Goal: Task Accomplishment & Management: Use online tool/utility

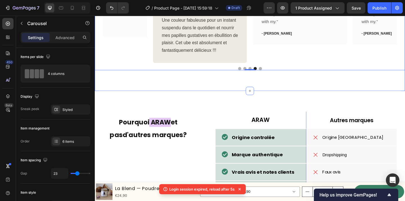
scroll to position [1183, 0]
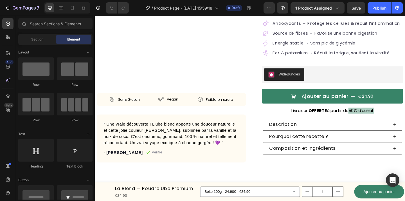
scroll to position [108, 0]
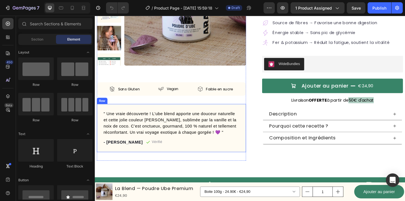
click at [255, 121] on div "" Une vraie découverte ! L’ube blend apporte une douceur naturelle et cette jol…" at bounding box center [178, 138] width 162 height 52
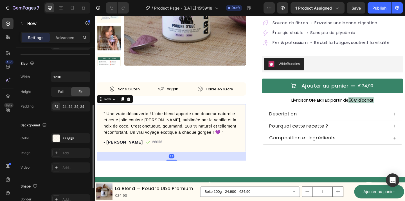
scroll to position [118, 0]
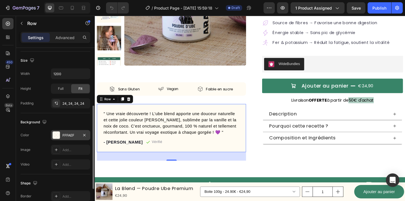
click at [70, 135] on div "FFFAEF" at bounding box center [71, 135] width 16 height 5
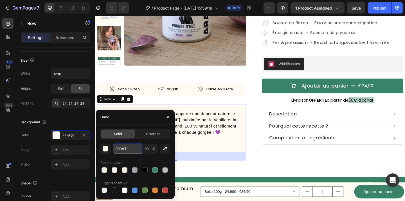
click at [124, 146] on input "FFFAEF" at bounding box center [127, 149] width 29 height 10
click at [126, 148] on input "FFFAEF" at bounding box center [127, 149] width 29 height 10
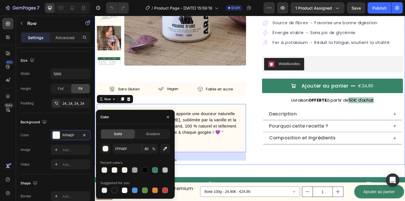
click at [274, 172] on div "Judge.me - Preview Badge (Stars) Judge.me La Blend — Poudre Ube Premium Product…" at bounding box center [349, 55] width 162 height 236
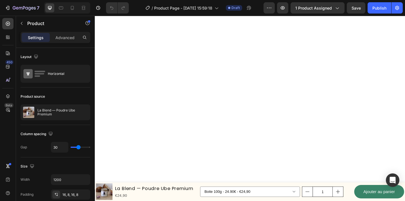
scroll to position [1162, 0]
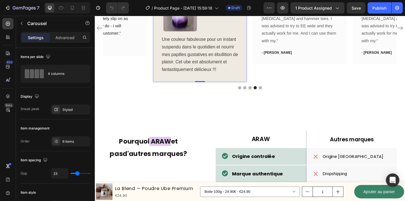
click at [254, 88] on div "Emilie Text block Icon Acheteur vérifé Text Block Row Image Une couleur fabuleu…" at bounding box center [209, 29] width 102 height 118
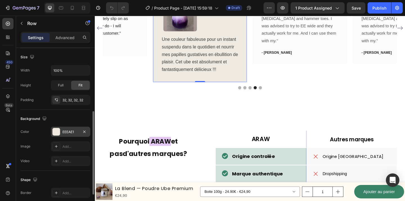
scroll to position [124, 0]
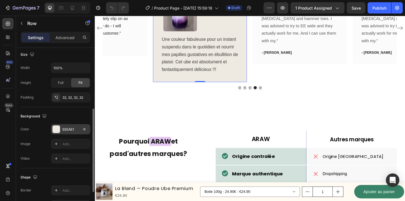
click at [56, 129] on div at bounding box center [56, 129] width 7 height 7
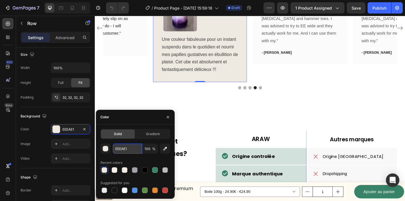
click at [124, 150] on input "EEEAE1" at bounding box center [127, 149] width 29 height 10
paste input "FFFAEF"
type input "FFFAEF"
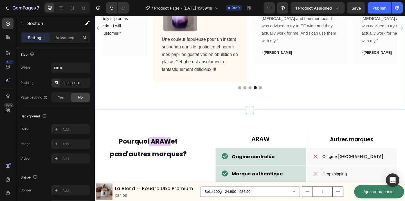
scroll to position [0, 0]
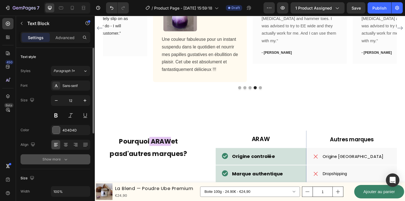
click at [63, 158] on icon "button" at bounding box center [66, 160] width 6 height 6
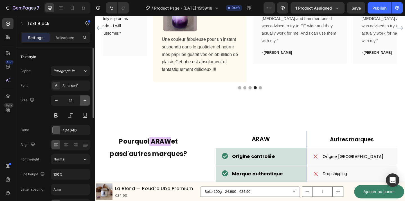
click at [87, 101] on icon "button" at bounding box center [85, 101] width 6 height 6
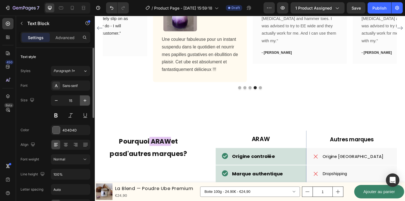
click at [87, 101] on icon "button" at bounding box center [85, 101] width 6 height 6
type input "19"
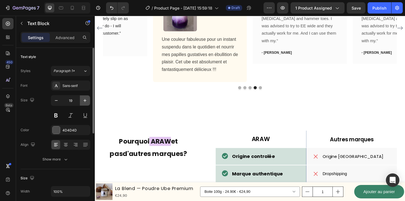
click at [86, 100] on icon "button" at bounding box center [85, 101] width 6 height 6
type input "20"
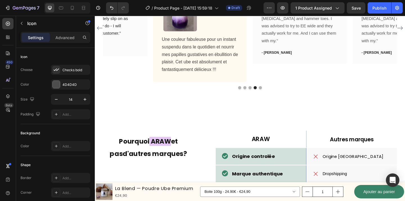
click at [88, 100] on icon "button" at bounding box center [85, 100] width 6 height 6
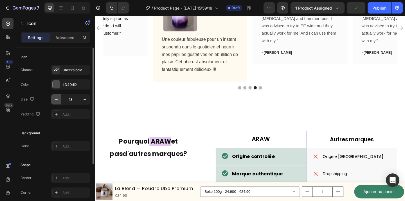
click at [53, 101] on button "button" at bounding box center [56, 99] width 10 height 10
type input "15"
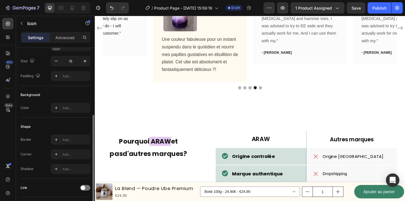
scroll to position [76, 0]
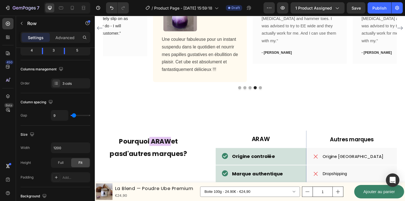
scroll to position [0, 0]
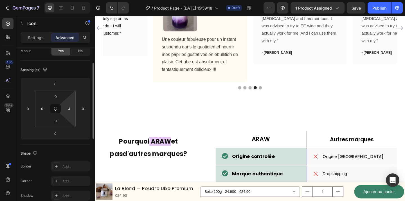
scroll to position [50, 0]
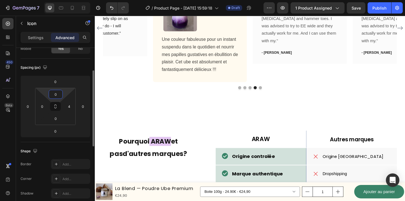
click at [60, 95] on input "0" at bounding box center [55, 94] width 11 height 8
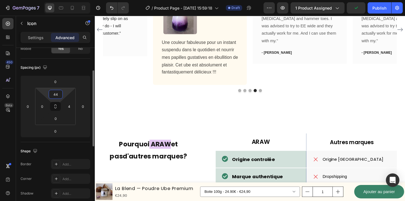
type input "4"
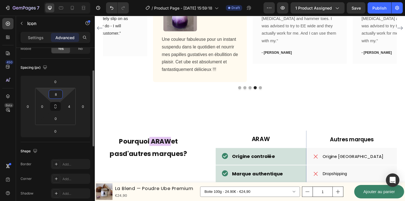
type input "8"
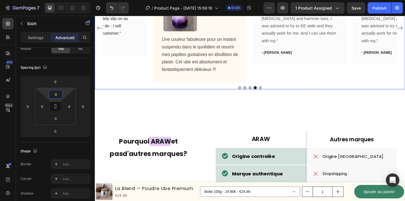
click at [153, 88] on div "Icon Icon Icon Icon Icon Row You're walking on a cloud! Text block “ These shoe…" at bounding box center [264, 29] width 320 height 118
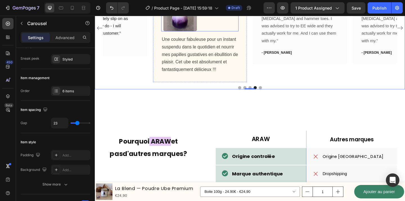
scroll to position [0, 0]
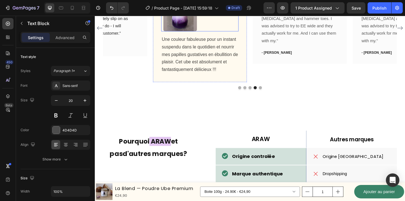
click at [193, 33] on img at bounding box center [188, 14] width 37 height 37
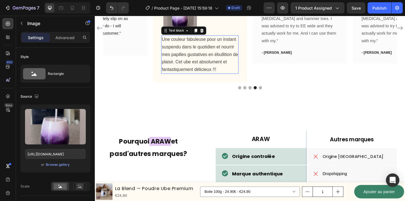
click at [197, 78] on p "Une couleur fabuleuse pour un instant suspendu dans le quotidien et nourrir mes…" at bounding box center [209, 58] width 83 height 41
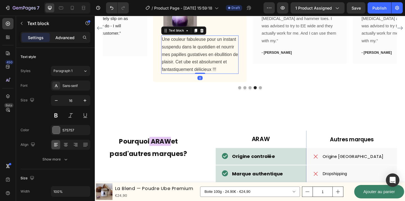
click at [60, 33] on div "Advanced" at bounding box center [65, 37] width 28 height 9
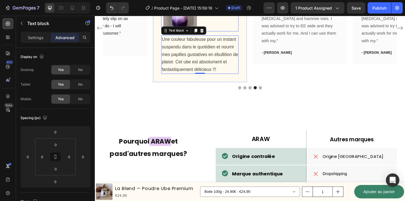
click at [182, 33] on img at bounding box center [188, 14] width 37 height 37
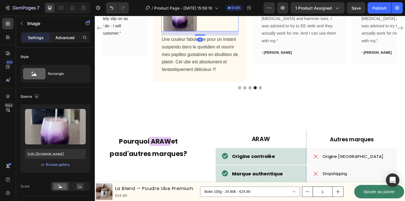
click at [56, 40] on p "Advanced" at bounding box center [64, 38] width 19 height 6
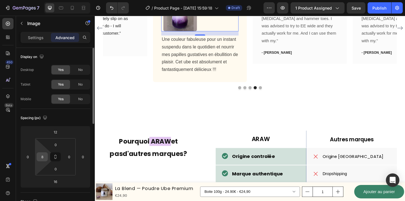
click at [45, 154] on input "8" at bounding box center [42, 157] width 8 height 8
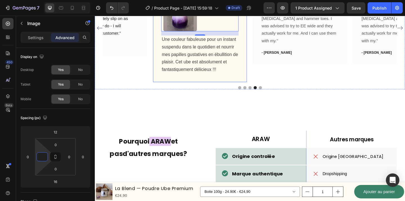
click at [160, 88] on div "Emilie Text block Icon Acheteur vérifé Text Block Row Image 16 Une couleur fabu…" at bounding box center [209, 29] width 102 height 118
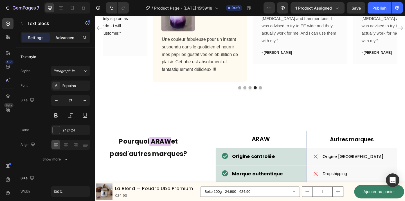
click at [69, 37] on p "Advanced" at bounding box center [64, 38] width 19 height 6
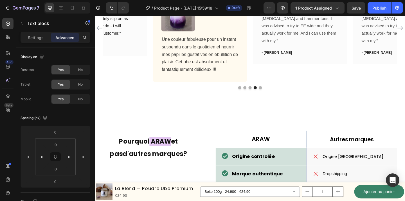
click at [192, 33] on img at bounding box center [185, 14] width 37 height 37
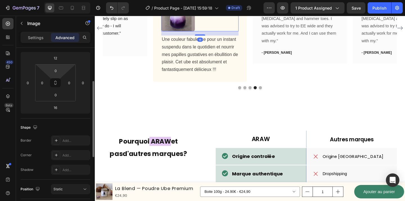
scroll to position [84, 0]
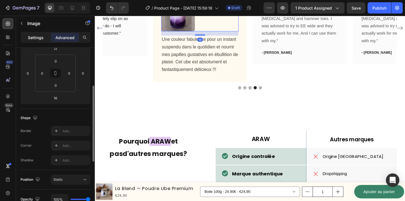
click at [36, 37] on p "Settings" at bounding box center [36, 38] width 16 height 6
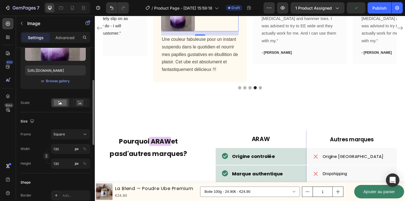
scroll to position [106, 0]
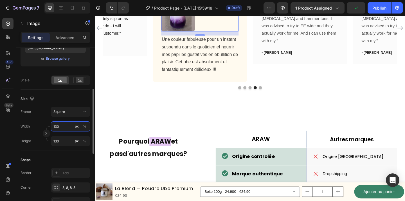
click at [63, 129] on input "130" at bounding box center [70, 126] width 39 height 10
type input "13"
type input "1"
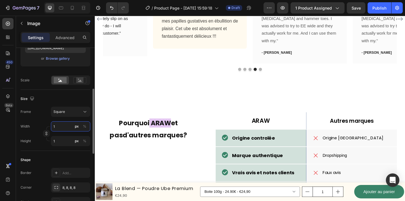
type input "15"
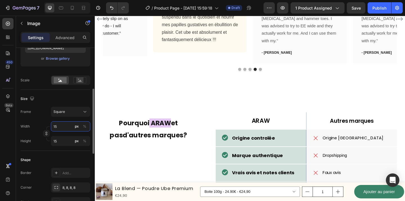
type input "150"
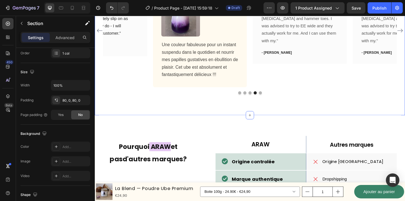
scroll to position [0, 0]
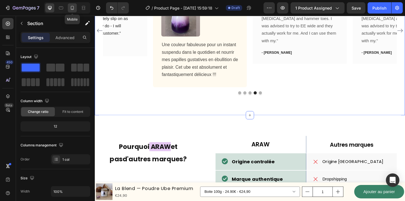
click at [73, 10] on icon at bounding box center [72, 8] width 3 height 4
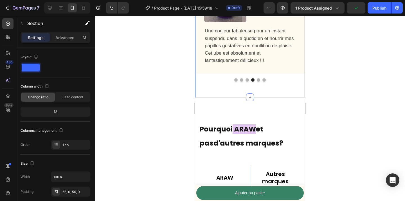
scroll to position [1350, 0]
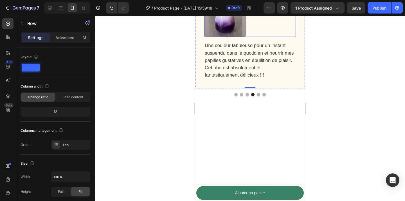
scroll to position [1318, 0]
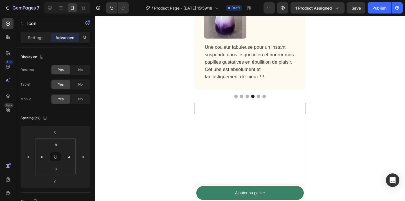
drag, startPoint x: 208, startPoint y: 79, endPoint x: 291, endPoint y: 77, distance: 83.6
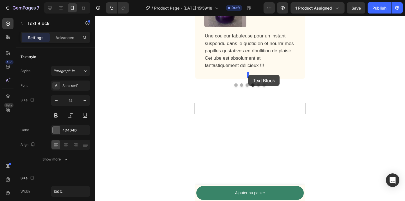
drag, startPoint x: 282, startPoint y: 93, endPoint x: 248, endPoint y: 75, distance: 38.2
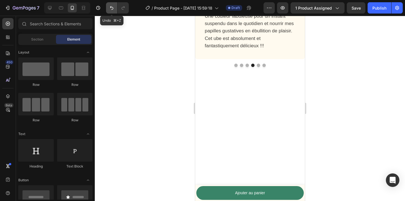
click at [109, 9] on icon "Undo/Redo" at bounding box center [112, 8] width 6 height 6
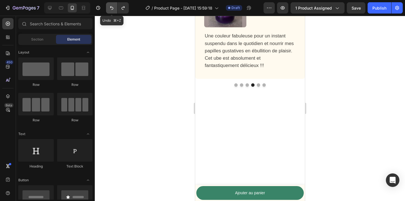
click at [109, 9] on icon "Undo/Redo" at bounding box center [112, 8] width 6 height 6
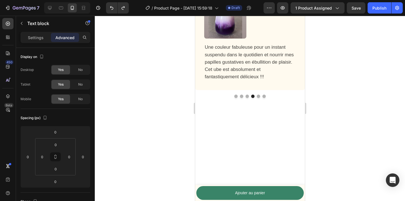
drag, startPoint x: 218, startPoint y: 80, endPoint x: 291, endPoint y: 76, distance: 73.6
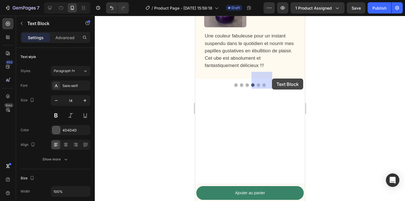
drag, startPoint x: 280, startPoint y: 94, endPoint x: 272, endPoint y: 79, distance: 17.4
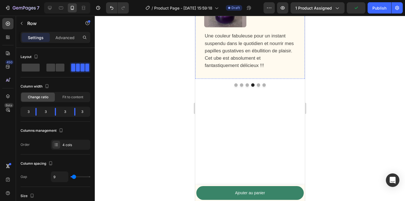
click at [61, 66] on span at bounding box center [60, 68] width 9 height 8
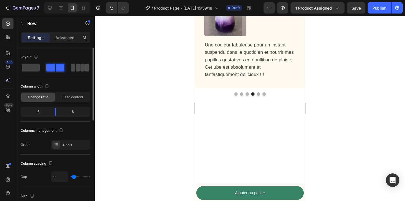
click at [78, 68] on span at bounding box center [78, 68] width 4 height 8
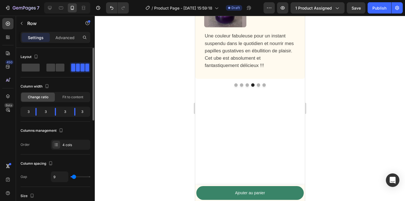
click at [66, 68] on div at bounding box center [56, 68] width 70 height 10
click at [61, 69] on span at bounding box center [60, 68] width 9 height 8
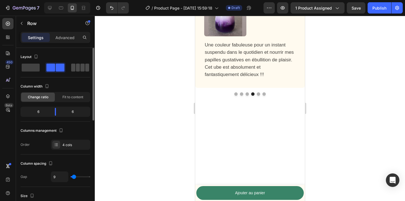
click at [74, 69] on span at bounding box center [73, 68] width 4 height 8
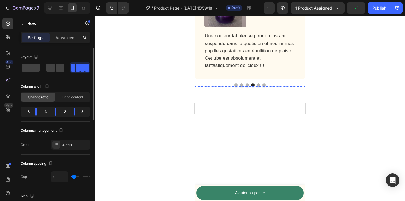
click at [82, 67] on span at bounding box center [83, 68] width 4 height 8
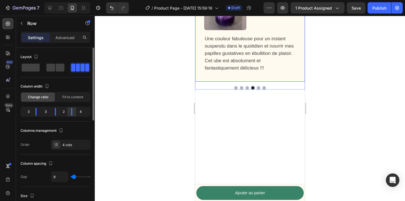
drag, startPoint x: 76, startPoint y: 110, endPoint x: 72, endPoint y: 109, distance: 4.1
click at [66, 0] on body "7 Version history / Product Page - Aug 29, 15:59:18 Draft Preview 1 product ass…" at bounding box center [202, 0] width 405 height 0
click at [79, 112] on div "4" at bounding box center [83, 112] width 12 height 8
click at [82, 112] on div "4" at bounding box center [83, 112] width 12 height 8
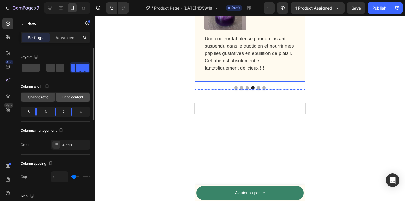
click at [80, 99] on span "Fit to content" at bounding box center [73, 97] width 21 height 5
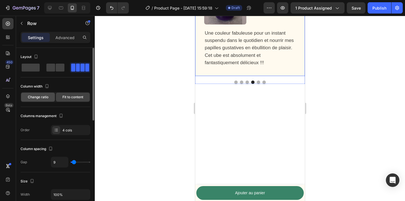
click at [51, 100] on div "Change ratio" at bounding box center [38, 97] width 34 height 9
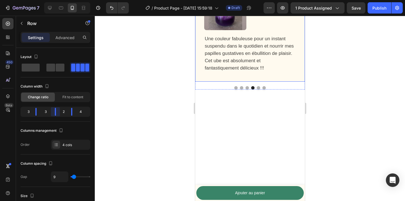
click at [55, 0] on body "7 Version history / Product Page - Aug 29, 15:59:18 Draft Preview 1 product ass…" at bounding box center [202, 0] width 405 height 0
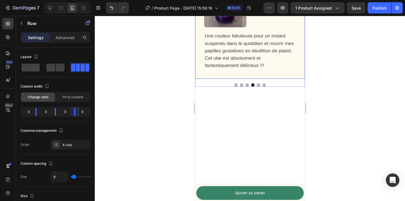
drag, startPoint x: 74, startPoint y: 114, endPoint x: 115, endPoint y: 114, distance: 41.4
click at [115, 0] on body "7 Version history / Product Page - Aug 29, 15:59:18 Draft Preview 1 product ass…" at bounding box center [202, 0] width 405 height 0
click at [58, 0] on body "7 Version history / Product Page - Aug 29, 15:59:18 Draft Preview 1 product ass…" at bounding box center [202, 0] width 405 height 0
click at [262, 70] on div "Emilie Text block Icon Acheteur vérifé Text Block Row 0 Image Une couleur fabul…" at bounding box center [250, 16] width 92 height 108
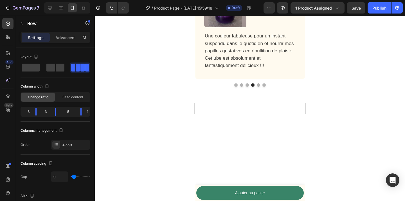
drag, startPoint x: 248, startPoint y: 87, endPoint x: 251, endPoint y: 75, distance: 13.1
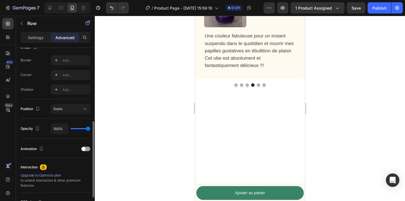
scroll to position [164, 0]
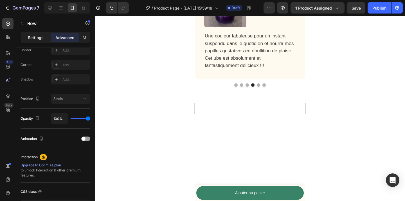
click at [36, 37] on p "Settings" at bounding box center [36, 38] width 16 height 6
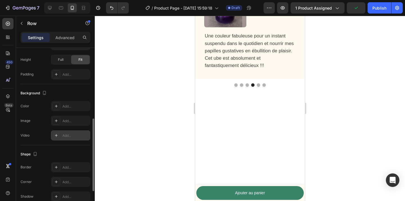
scroll to position [224, 0]
